Goal: Browse casually: Explore the website without a specific task or goal

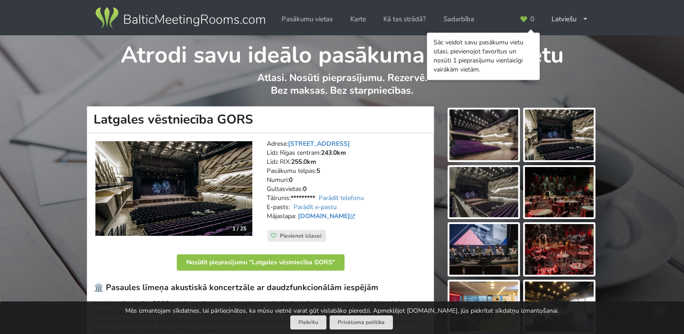
drag, startPoint x: 0, startPoint y: 0, endPoint x: 201, endPoint y: 200, distance: 283.2
click at [201, 200] on img at bounding box center [173, 188] width 157 height 94
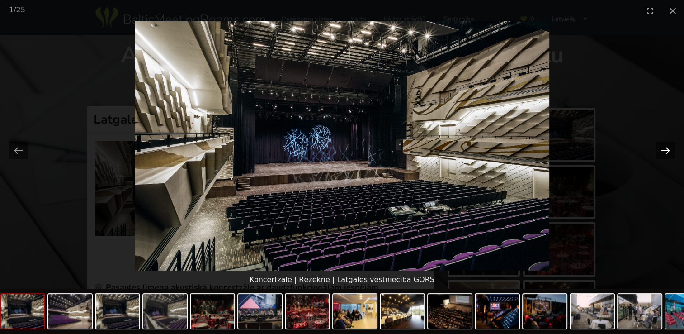
click at [660, 147] on button "Next slide" at bounding box center [665, 150] width 19 height 18
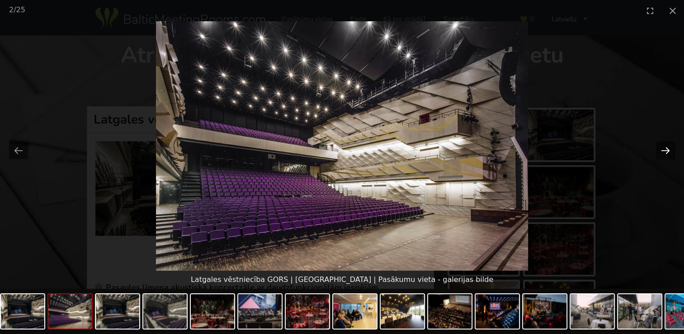
click at [660, 147] on button "Next slide" at bounding box center [665, 150] width 19 height 18
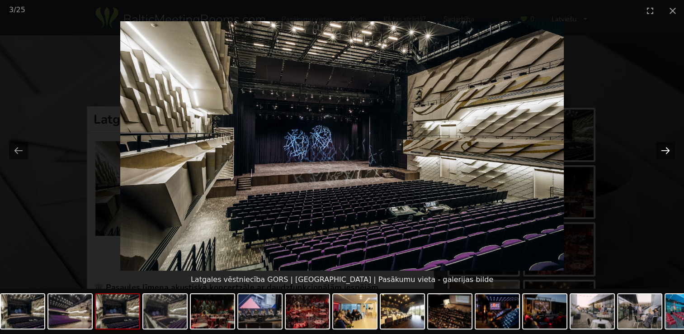
click at [660, 147] on button "Next slide" at bounding box center [665, 150] width 19 height 18
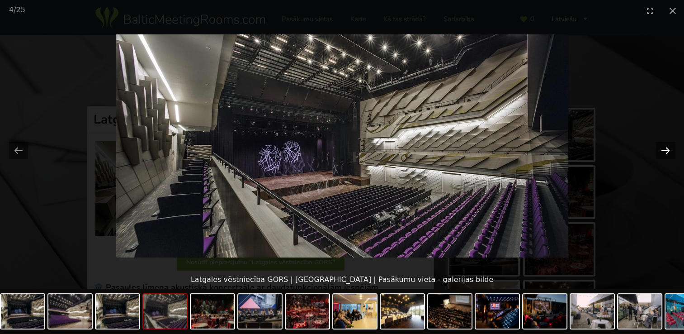
click at [660, 147] on button "Next slide" at bounding box center [665, 150] width 19 height 18
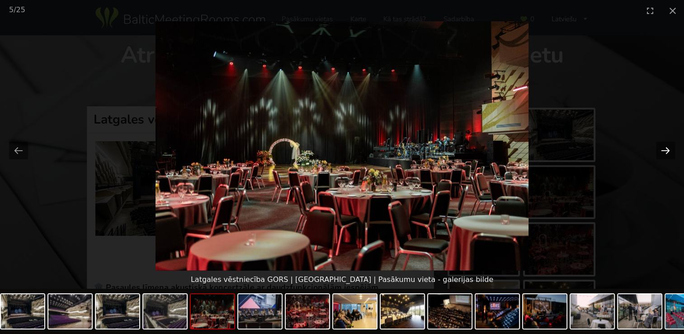
click at [660, 147] on button "Next slide" at bounding box center [665, 150] width 19 height 18
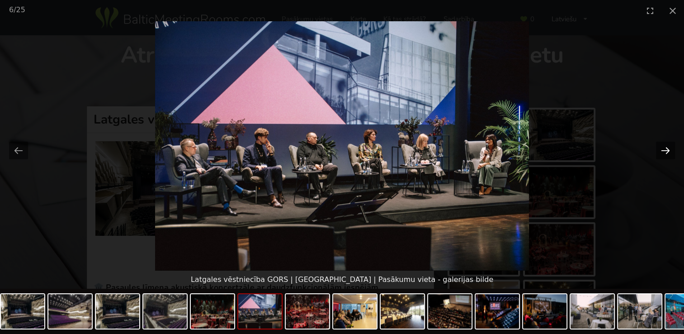
click at [660, 147] on button "Next slide" at bounding box center [665, 150] width 19 height 18
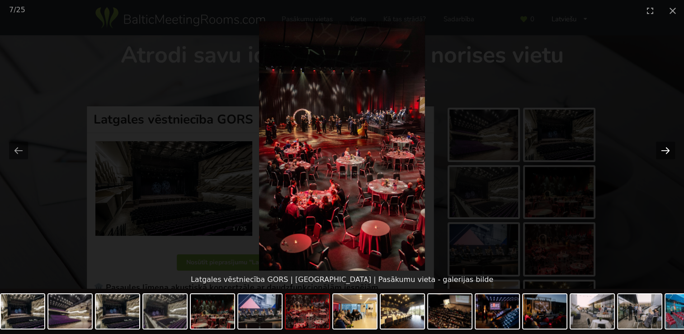
click at [660, 147] on button "Next slide" at bounding box center [665, 150] width 19 height 18
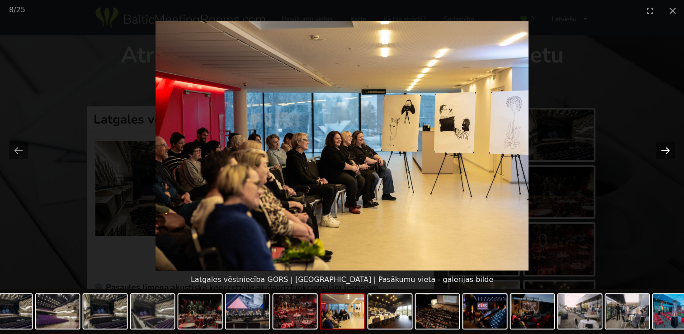
click at [660, 147] on button "Next slide" at bounding box center [665, 150] width 19 height 18
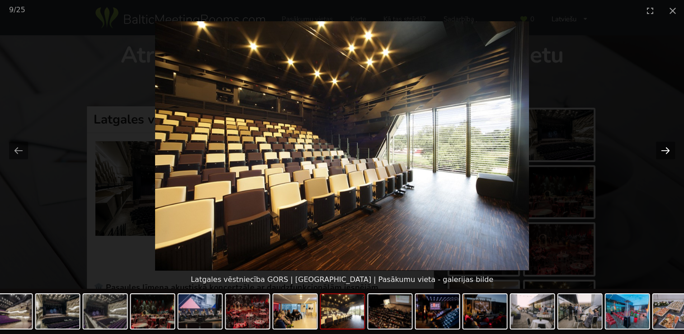
click at [660, 147] on button "Next slide" at bounding box center [665, 150] width 19 height 18
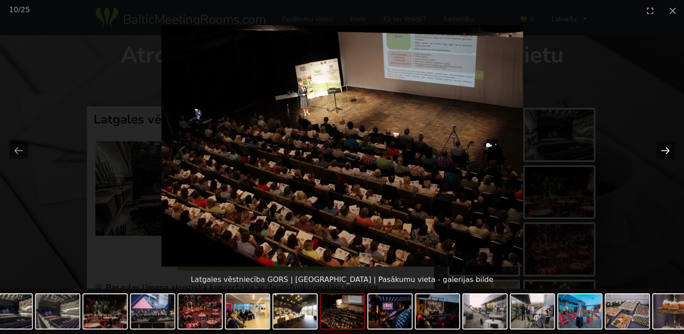
click at [660, 147] on button "Next slide" at bounding box center [665, 150] width 19 height 18
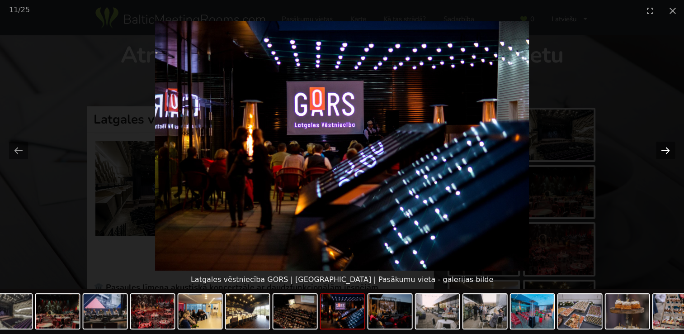
click at [660, 147] on button "Next slide" at bounding box center [665, 150] width 19 height 18
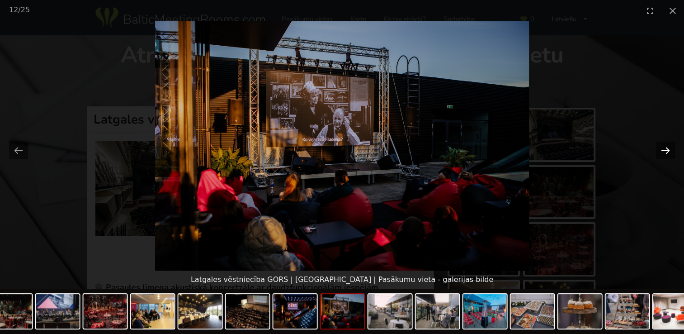
click at [660, 147] on button "Next slide" at bounding box center [665, 150] width 19 height 18
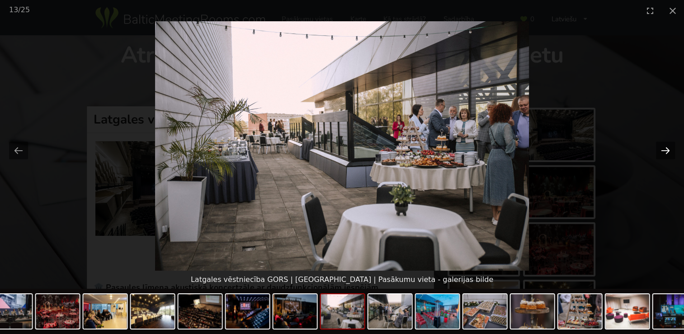
click at [660, 147] on button "Next slide" at bounding box center [665, 150] width 19 height 18
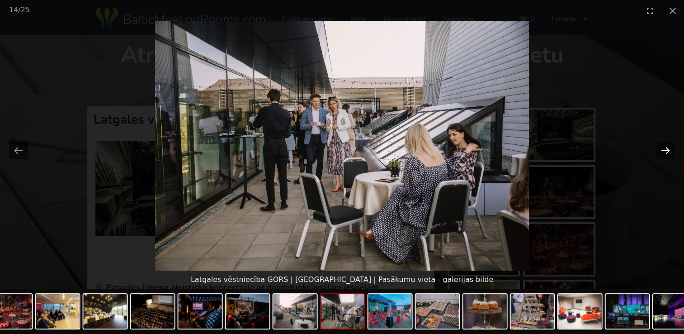
click at [660, 147] on button "Next slide" at bounding box center [665, 150] width 19 height 18
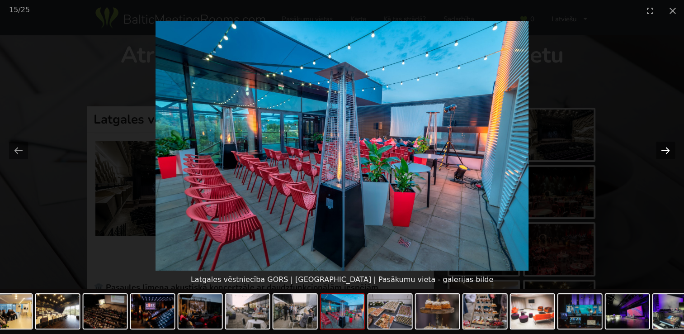
click at [660, 147] on button "Next slide" at bounding box center [665, 150] width 19 height 18
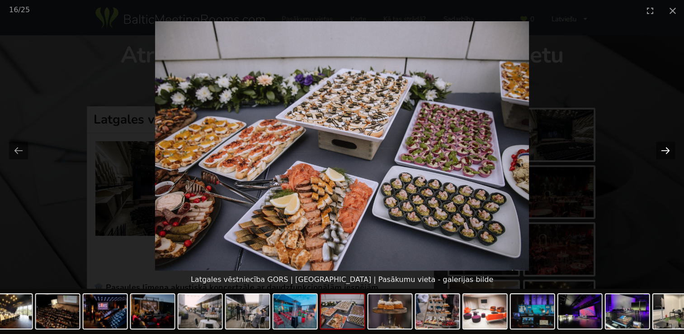
click at [660, 147] on button "Next slide" at bounding box center [665, 150] width 19 height 18
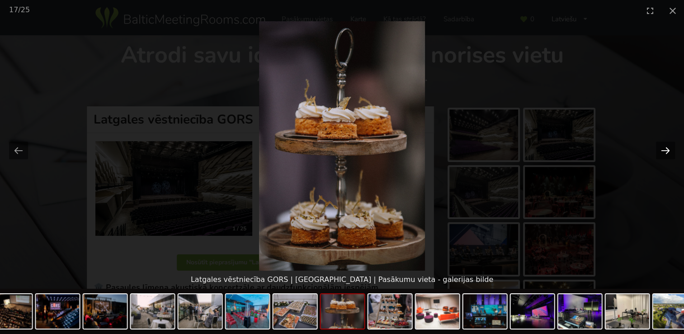
click at [660, 147] on button "Next slide" at bounding box center [665, 150] width 19 height 18
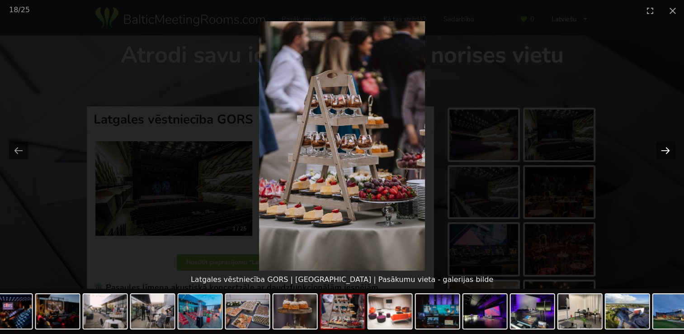
click at [660, 147] on button "Next slide" at bounding box center [665, 150] width 19 height 18
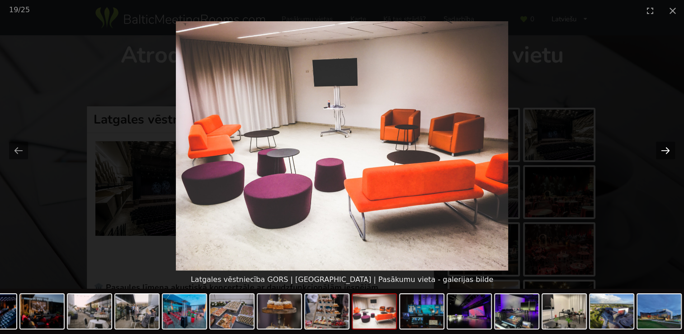
click at [660, 147] on button "Next slide" at bounding box center [665, 150] width 19 height 18
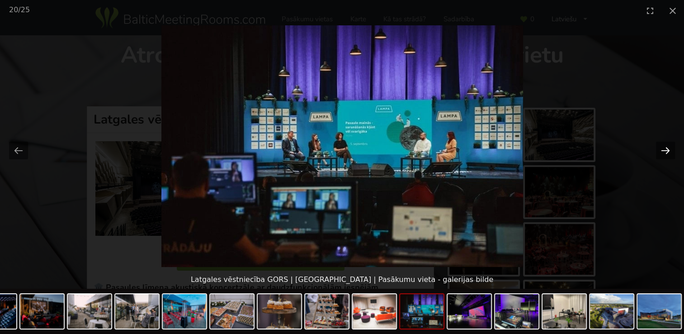
click at [660, 147] on button "Next slide" at bounding box center [665, 150] width 19 height 18
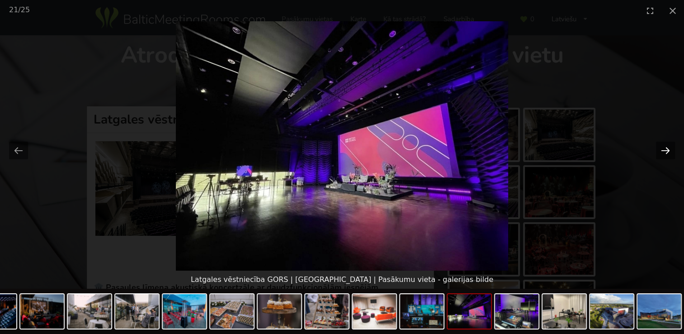
click at [660, 147] on button "Next slide" at bounding box center [665, 150] width 19 height 18
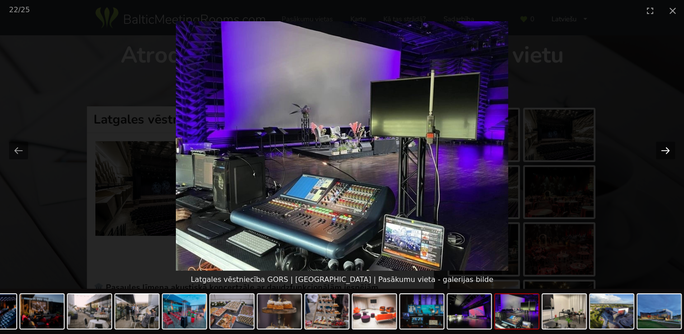
click at [660, 147] on button "Next slide" at bounding box center [665, 150] width 19 height 18
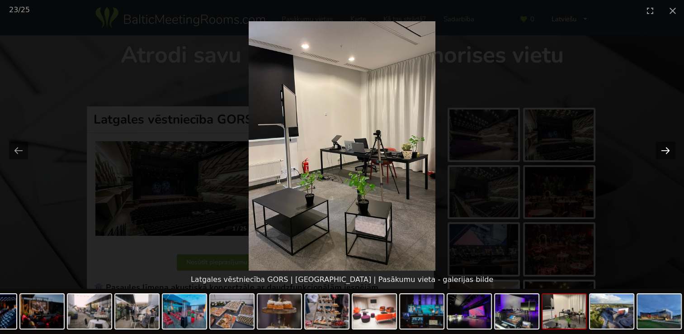
click at [660, 147] on button "Next slide" at bounding box center [665, 150] width 19 height 18
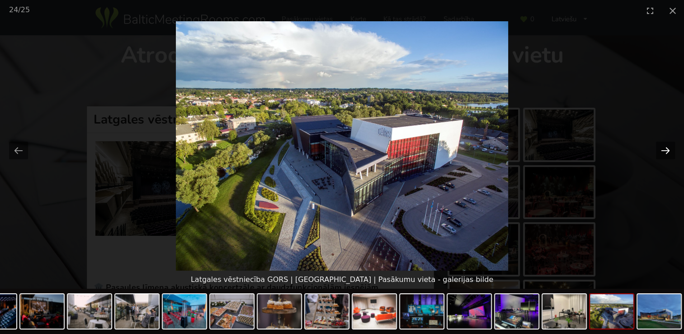
click at [660, 147] on button "Next slide" at bounding box center [665, 150] width 19 height 18
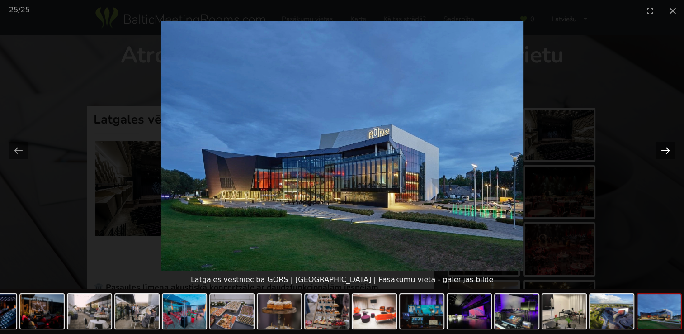
click at [660, 147] on button "Next slide" at bounding box center [665, 150] width 19 height 18
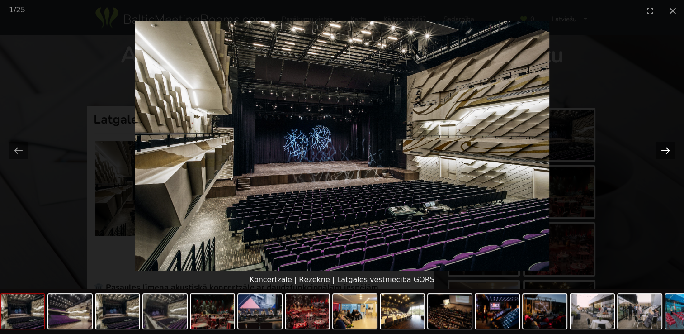
click at [660, 147] on button "Next slide" at bounding box center [665, 150] width 19 height 18
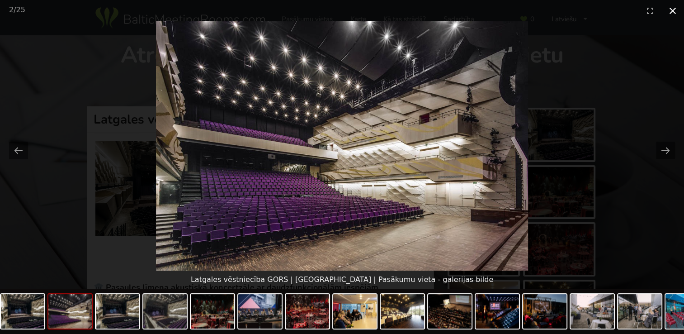
click at [673, 9] on button "Close gallery" at bounding box center [672, 10] width 23 height 21
